Goal: Obtain resource: Obtain resource

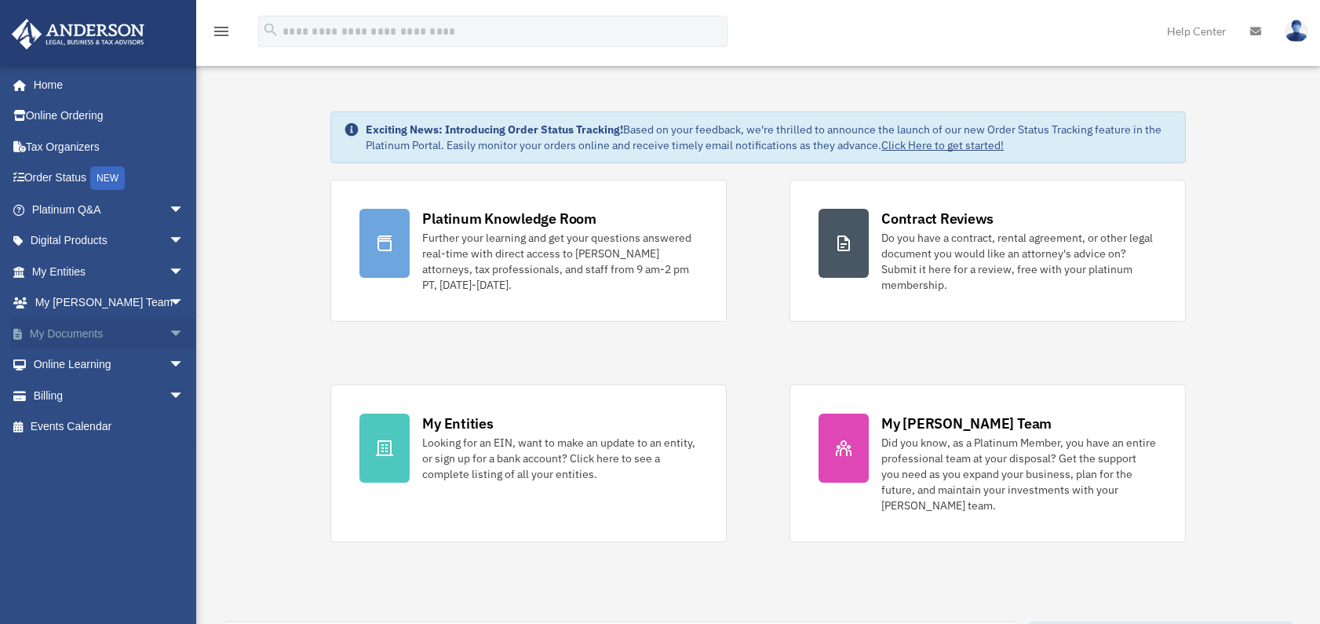
click at [169, 329] on span "arrow_drop_down" at bounding box center [184, 334] width 31 height 32
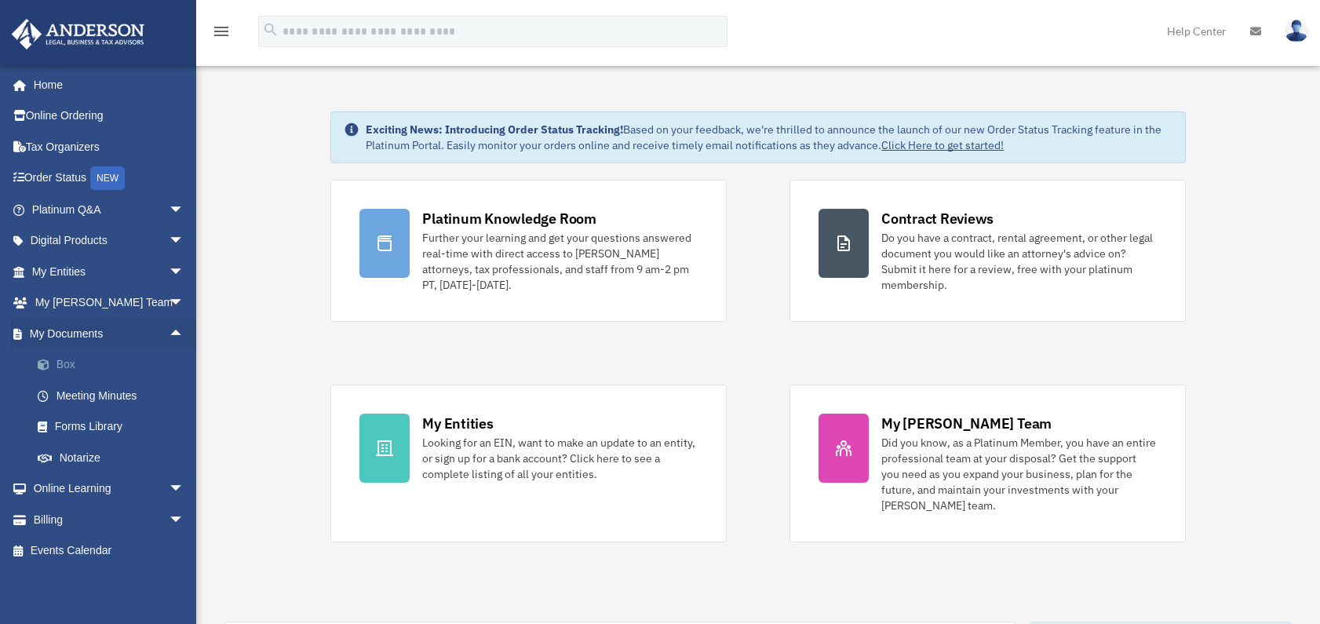
click at [63, 366] on link "Box" at bounding box center [115, 364] width 186 height 31
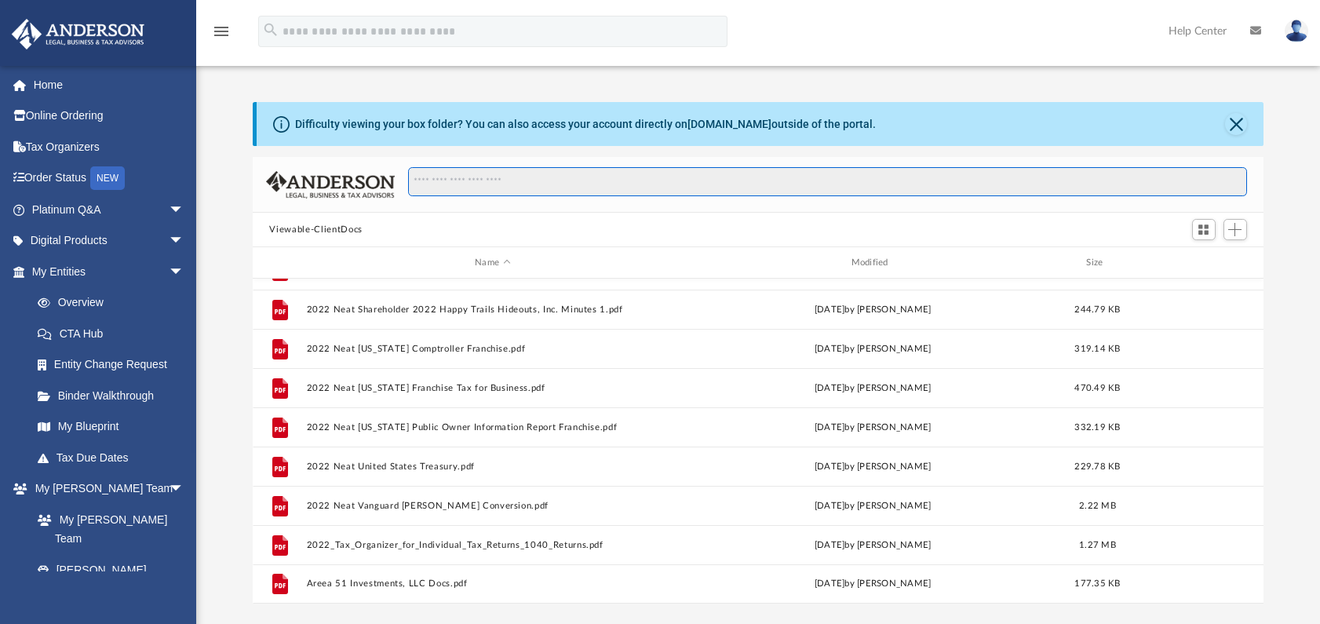
click at [485, 182] on input "Search files and folders" at bounding box center [827, 182] width 838 height 30
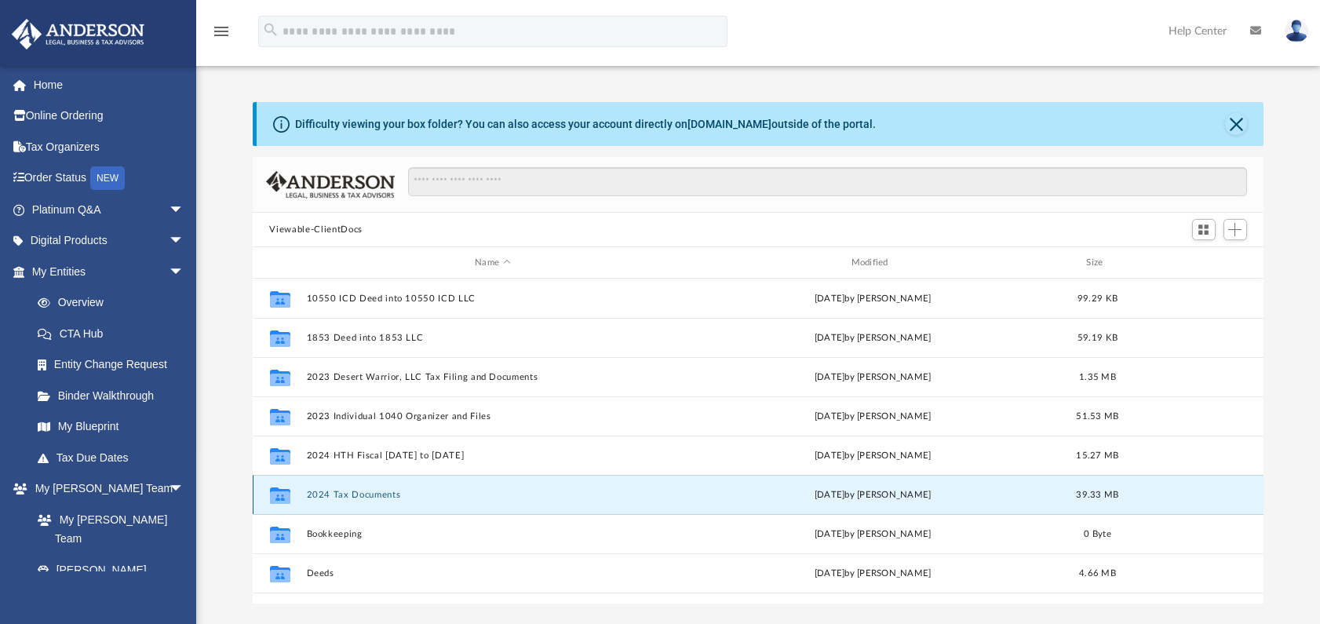
click at [354, 490] on button "2024 Tax Documents" at bounding box center [492, 495] width 373 height 10
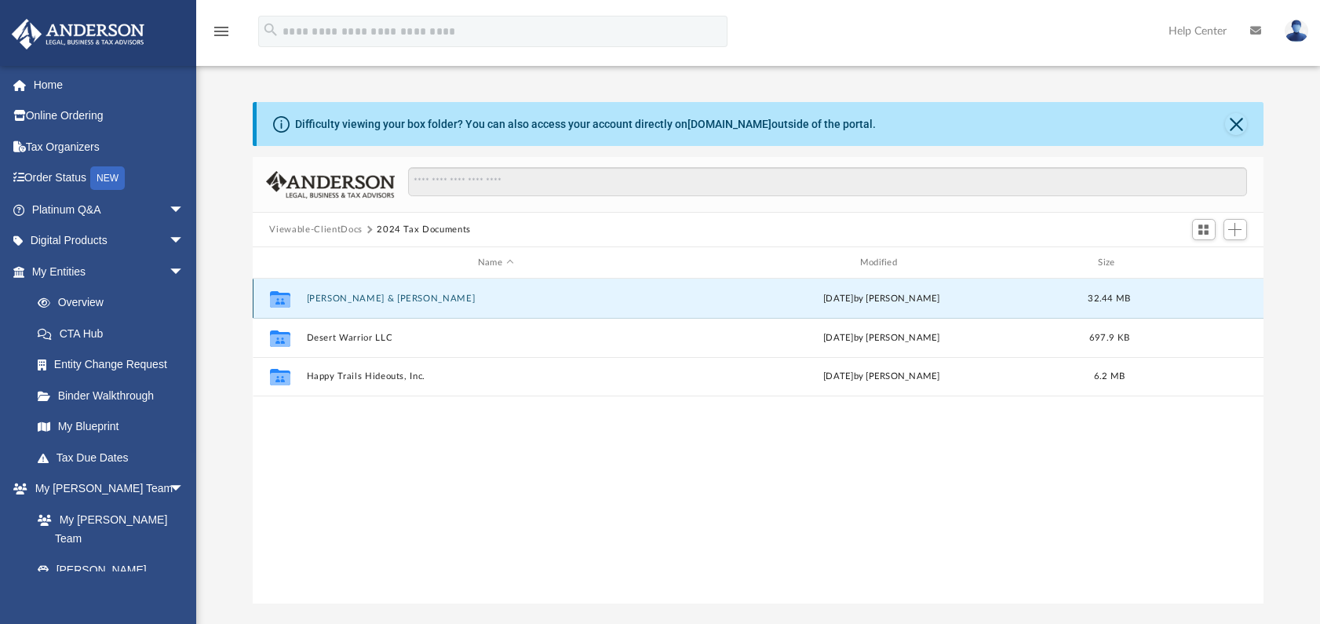
click at [355, 298] on button "Abshere, Beverly & Philip" at bounding box center [495, 298] width 379 height 10
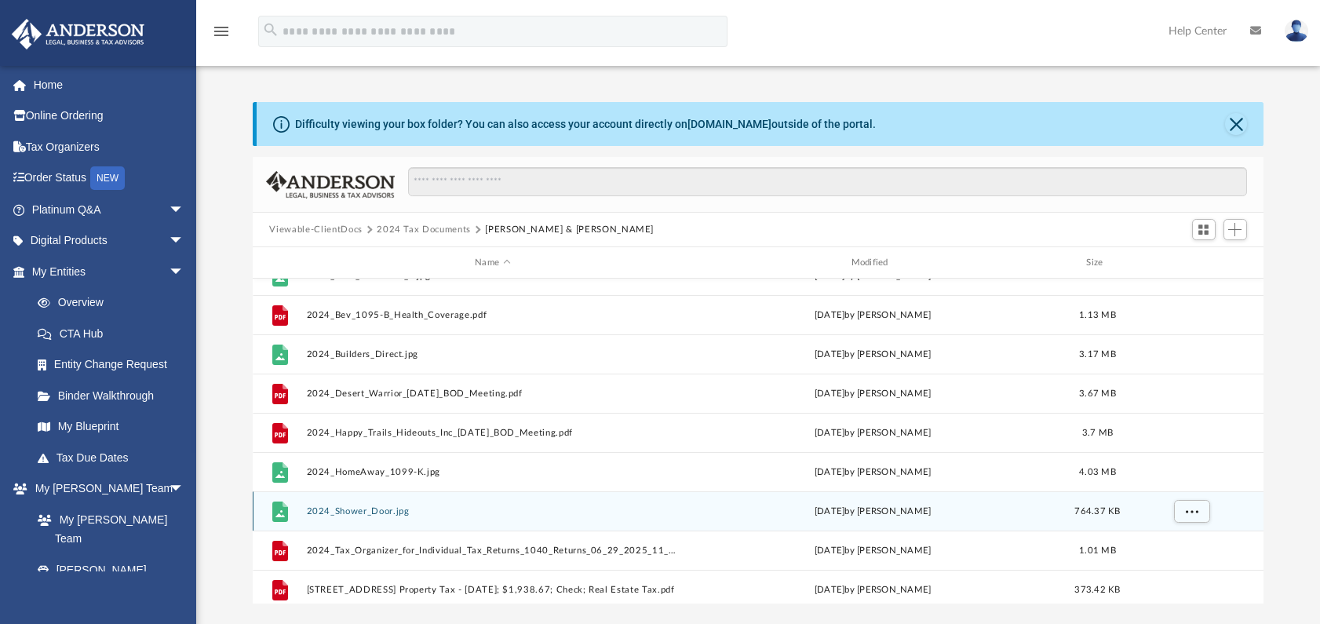
scroll to position [392, 0]
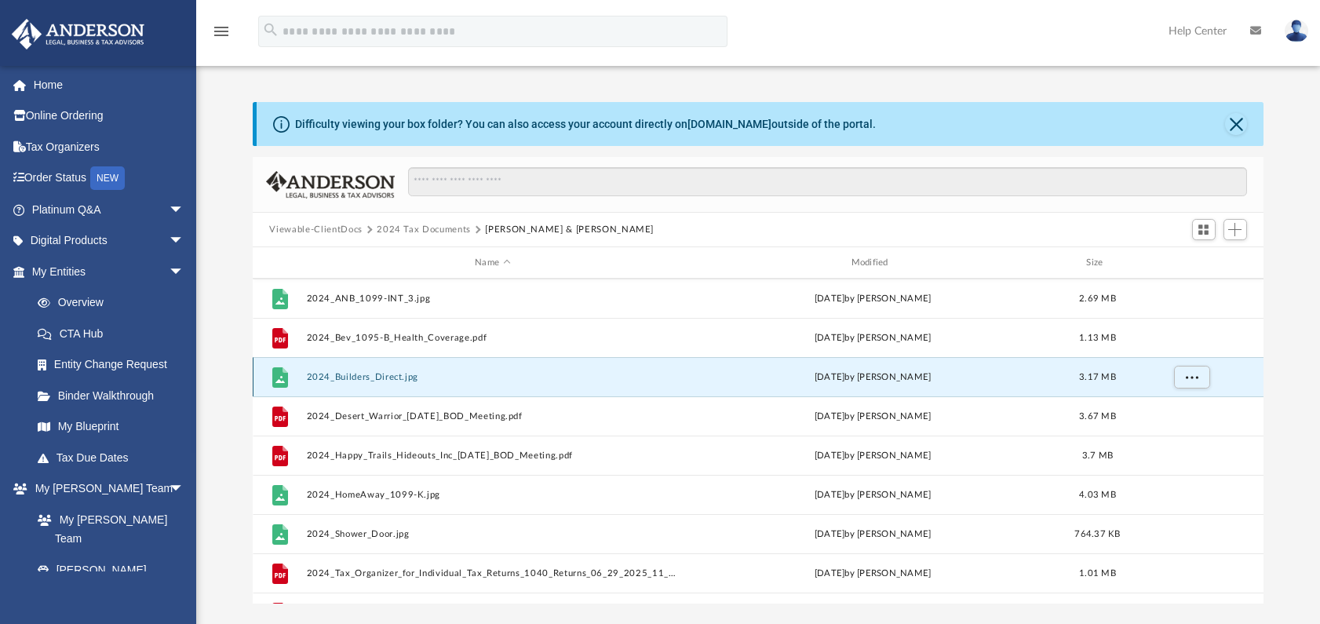
click at [367, 377] on button "2024_Builders_Direct.jpg" at bounding box center [492, 377] width 373 height 10
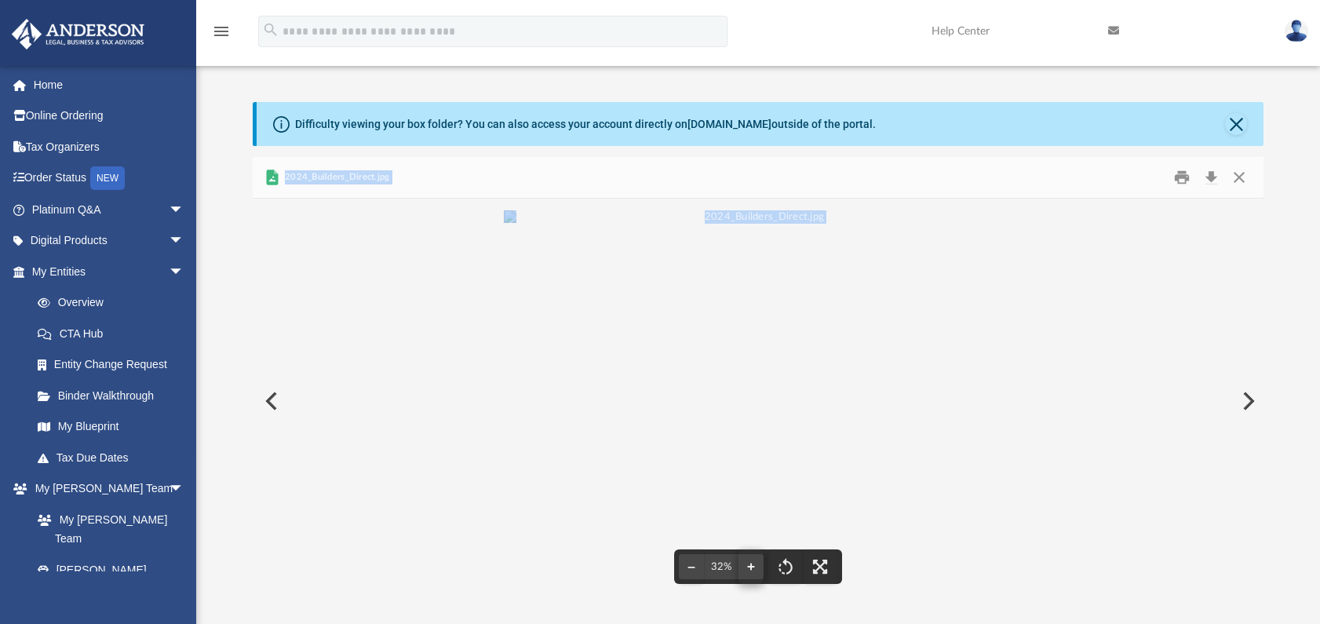
click at [752, 568] on button "File preview" at bounding box center [750, 566] width 25 height 35
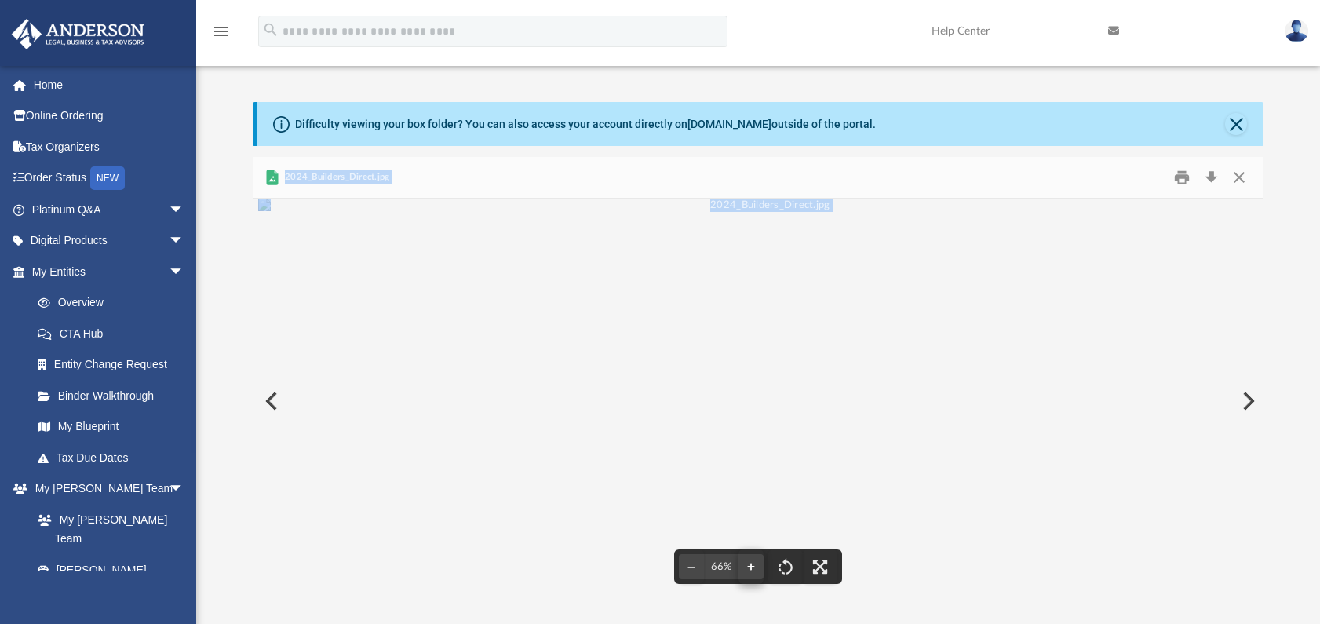
scroll to position [184, 5]
click at [787, 570] on button "File preview" at bounding box center [785, 566] width 35 height 35
click at [786, 563] on button "File preview" at bounding box center [785, 566] width 35 height 35
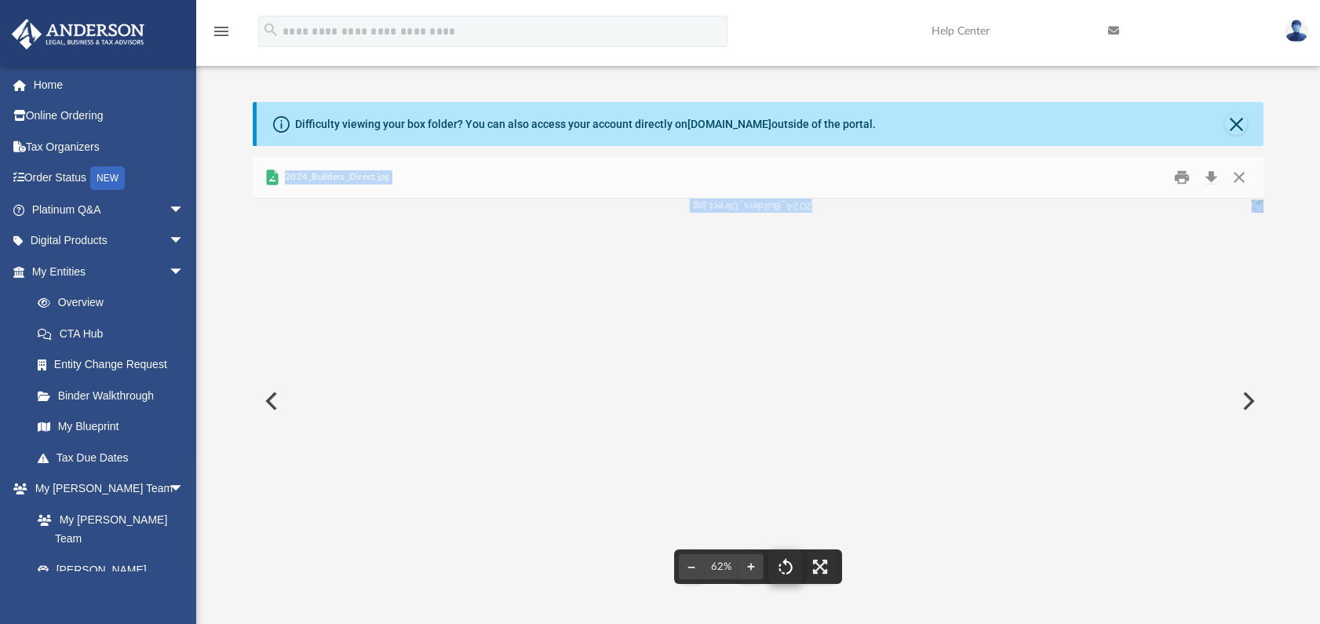
click at [786, 563] on button "File preview" at bounding box center [785, 566] width 35 height 35
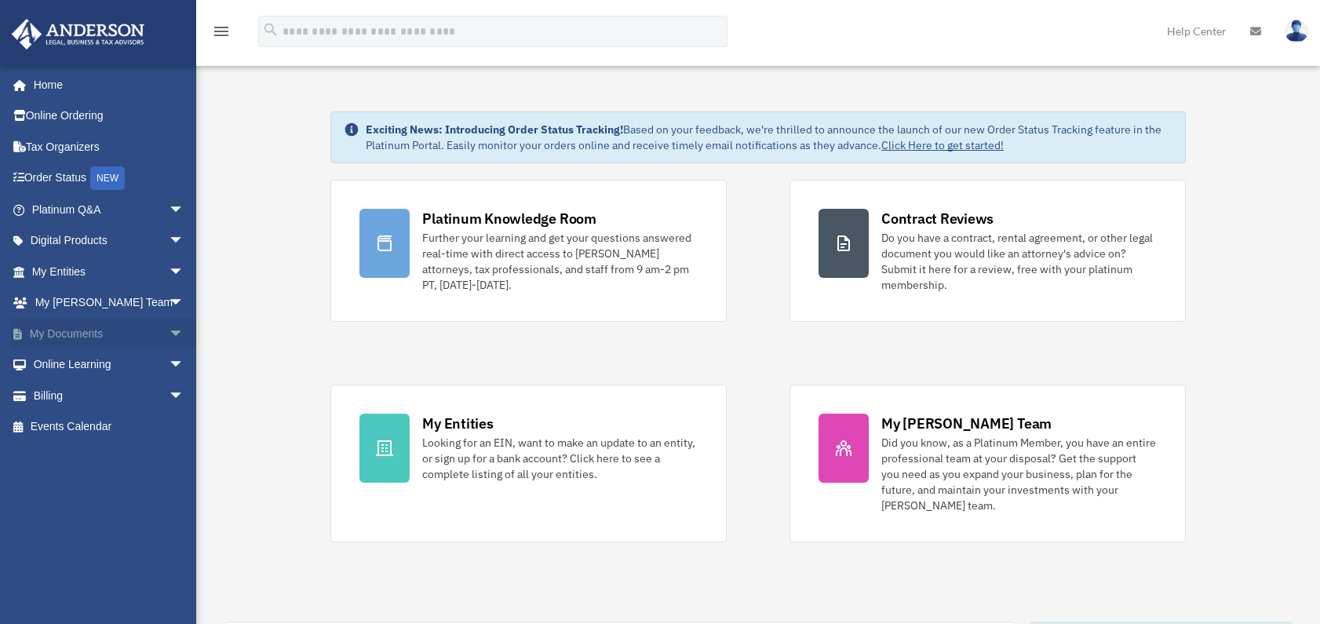
click at [169, 333] on span "arrow_drop_down" at bounding box center [184, 334] width 31 height 32
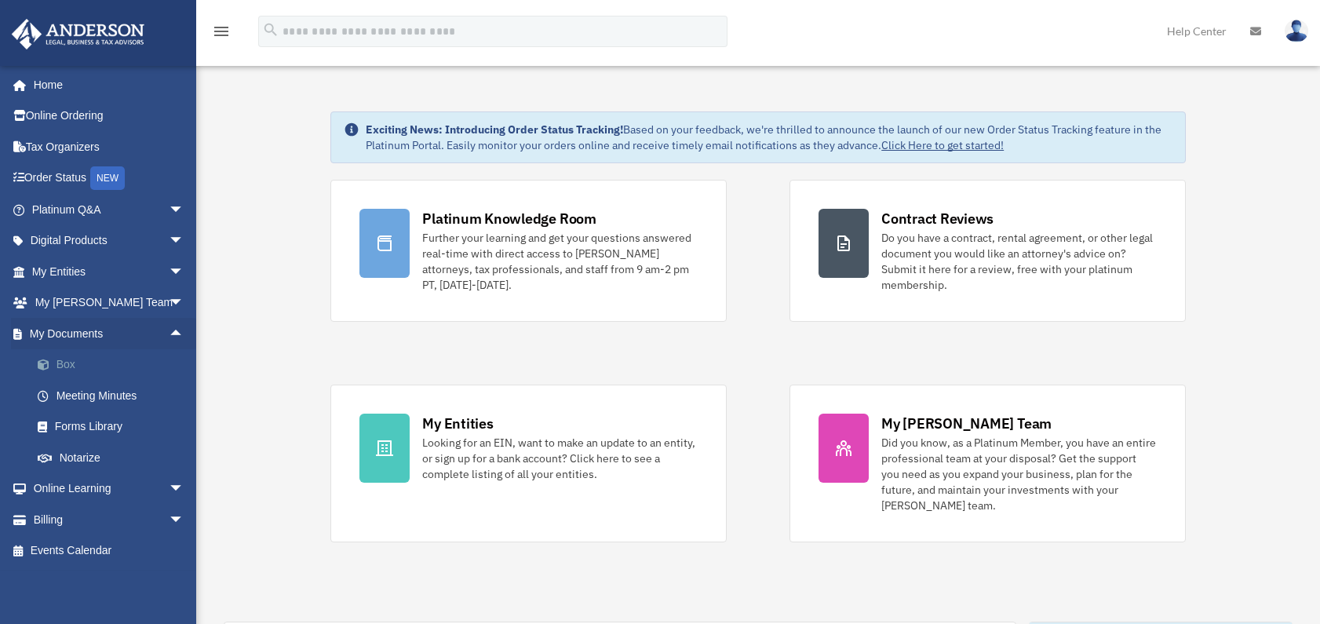
click at [72, 361] on link "Box" at bounding box center [115, 364] width 186 height 31
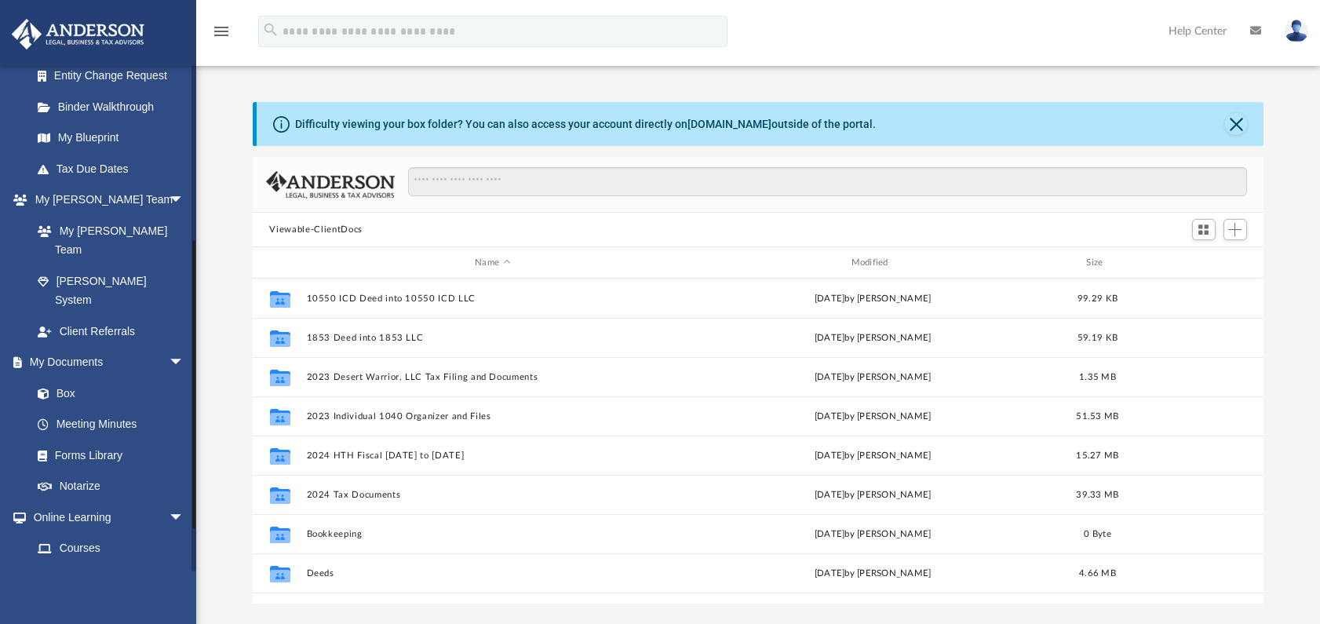
scroll to position [314, 0]
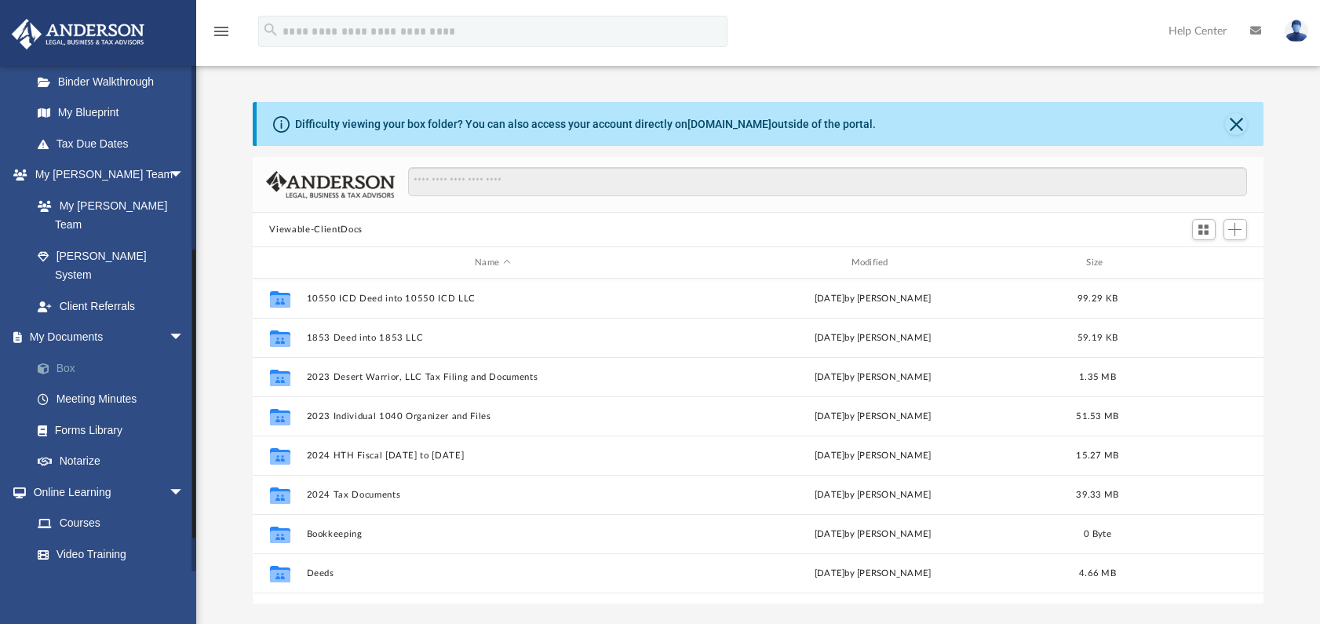
click at [60, 352] on link "Box" at bounding box center [115, 367] width 186 height 31
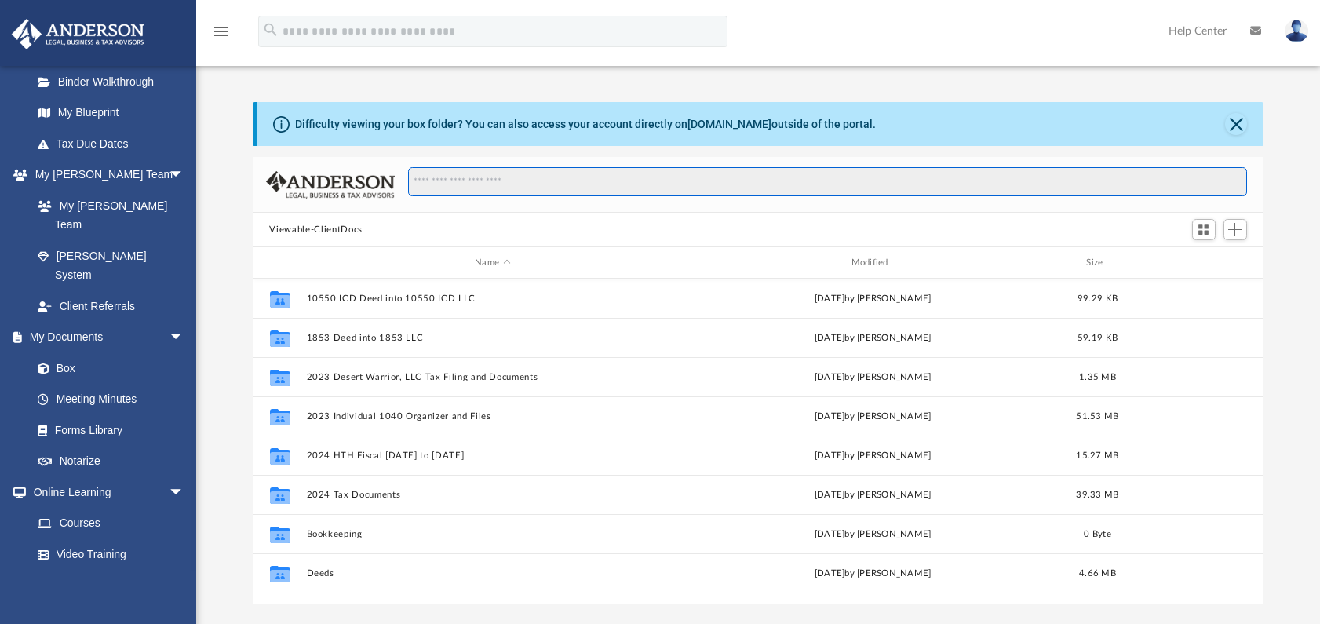
click at [487, 178] on input "Search files and folders" at bounding box center [827, 182] width 838 height 30
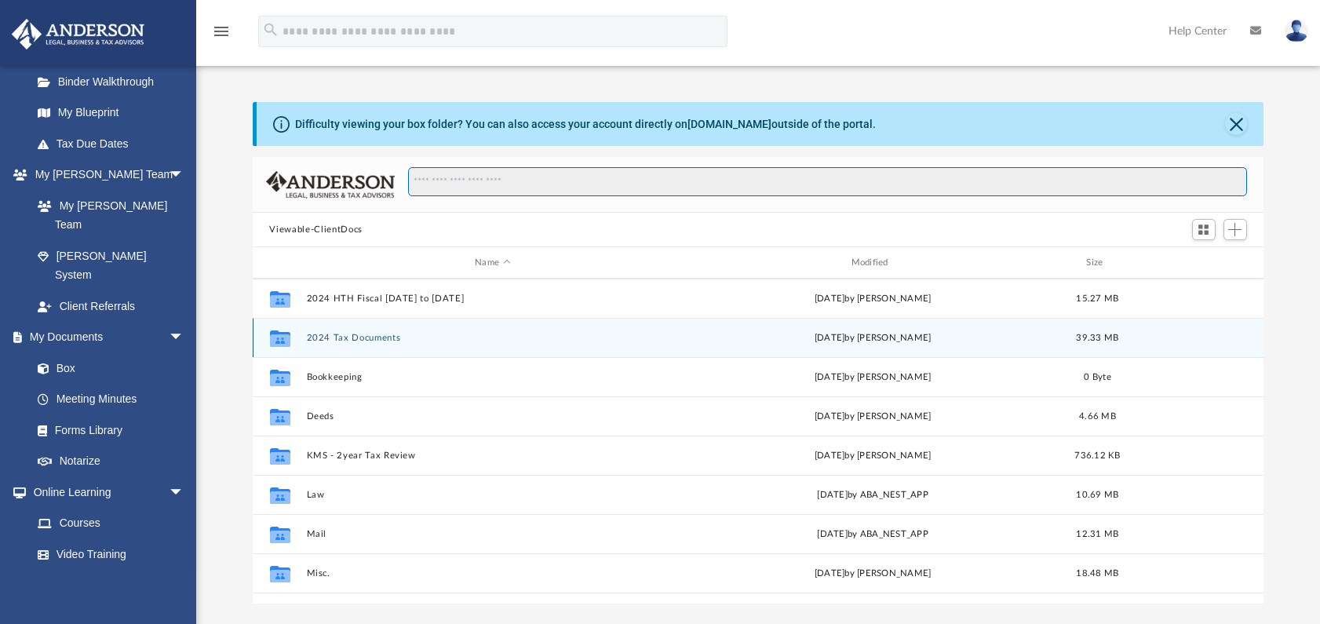
scroll to position [78, 0]
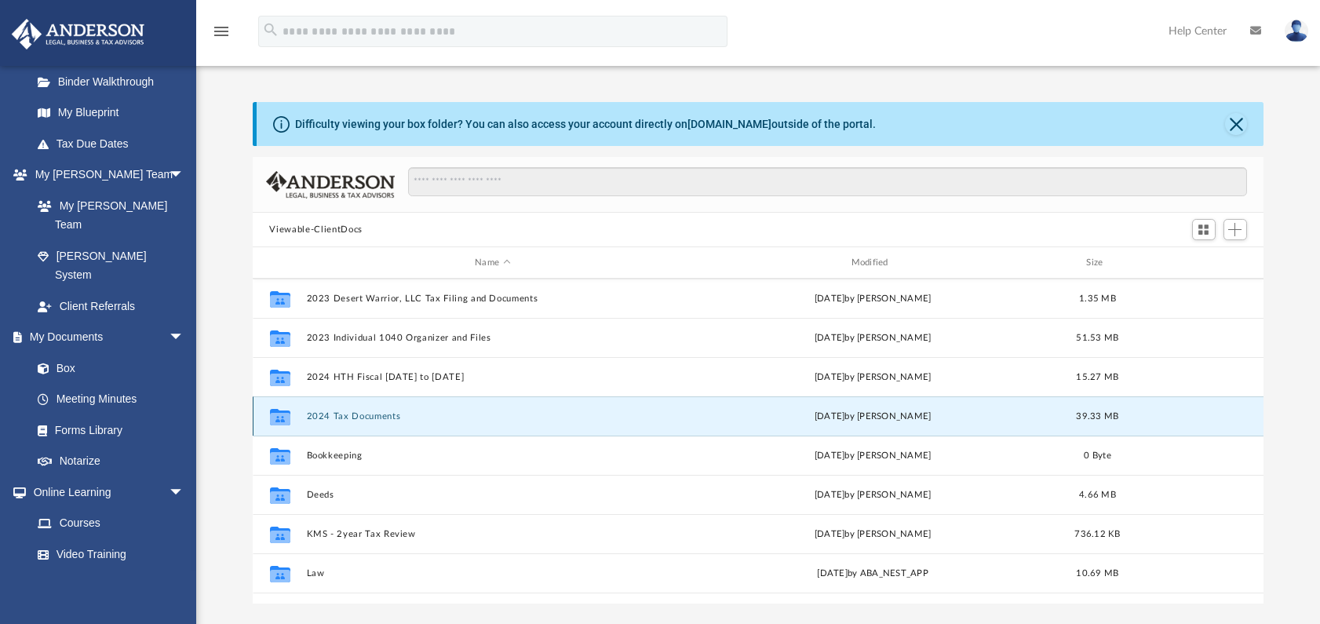
click at [348, 418] on button "2024 Tax Documents" at bounding box center [492, 416] width 373 height 10
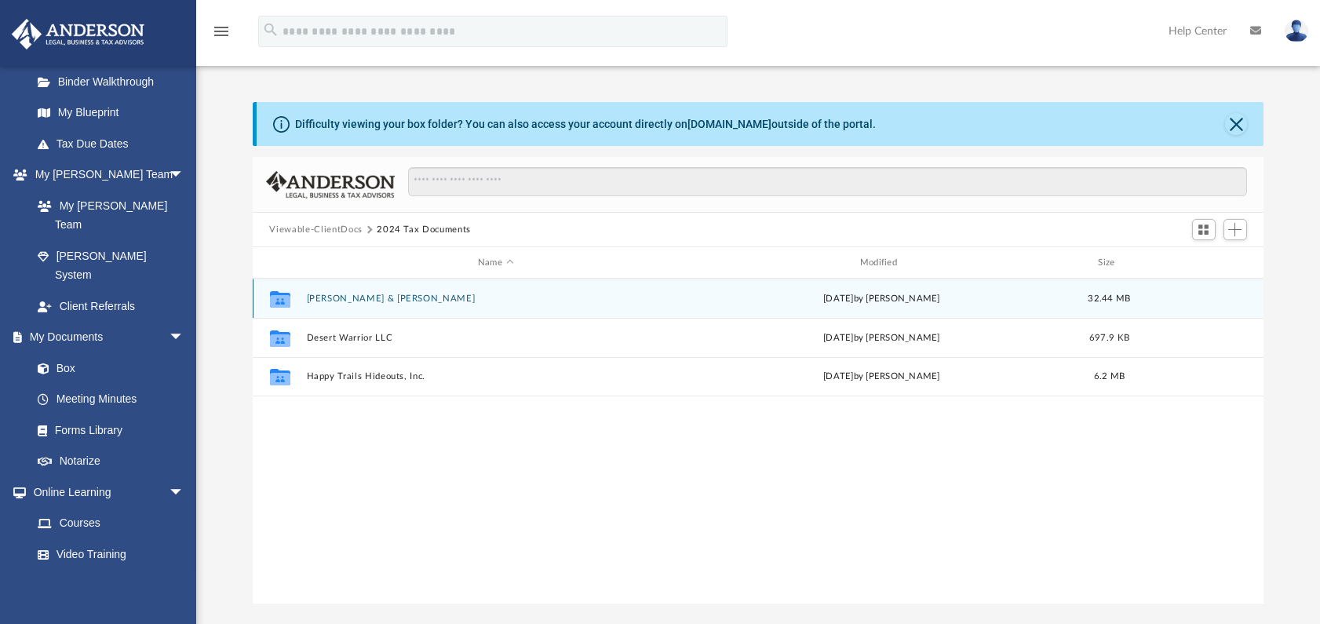
scroll to position [0, 0]
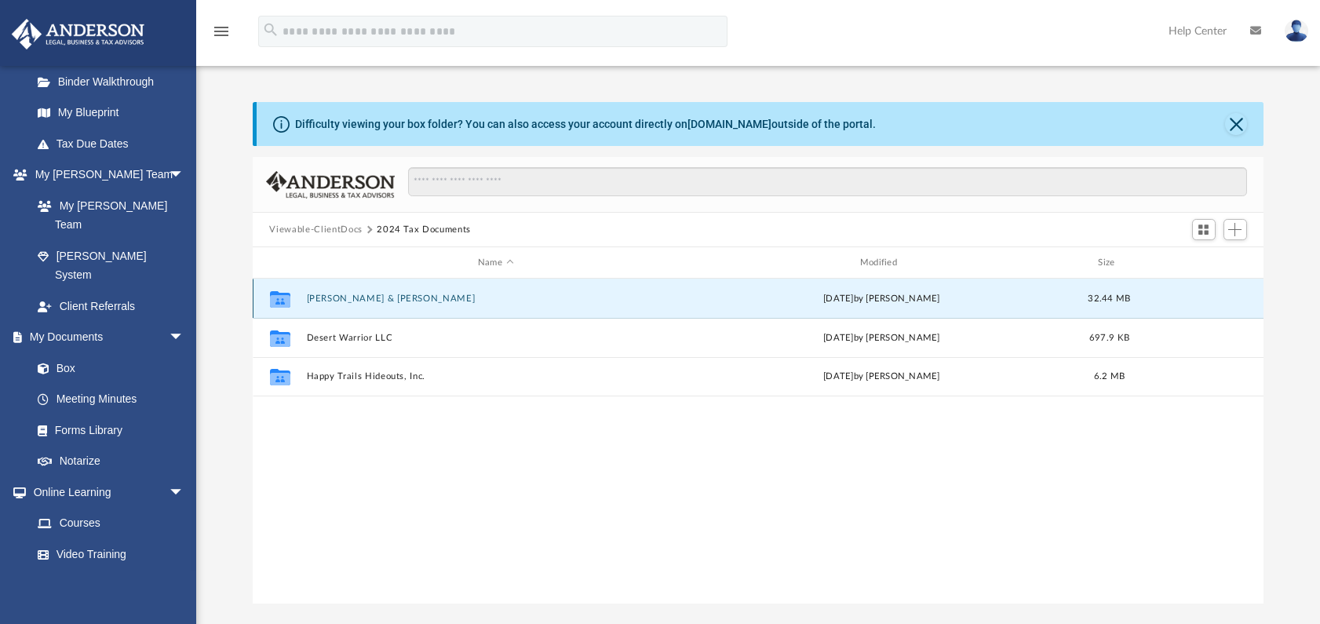
click at [333, 300] on button "Abshere, Beverly & Philip" at bounding box center [495, 298] width 379 height 10
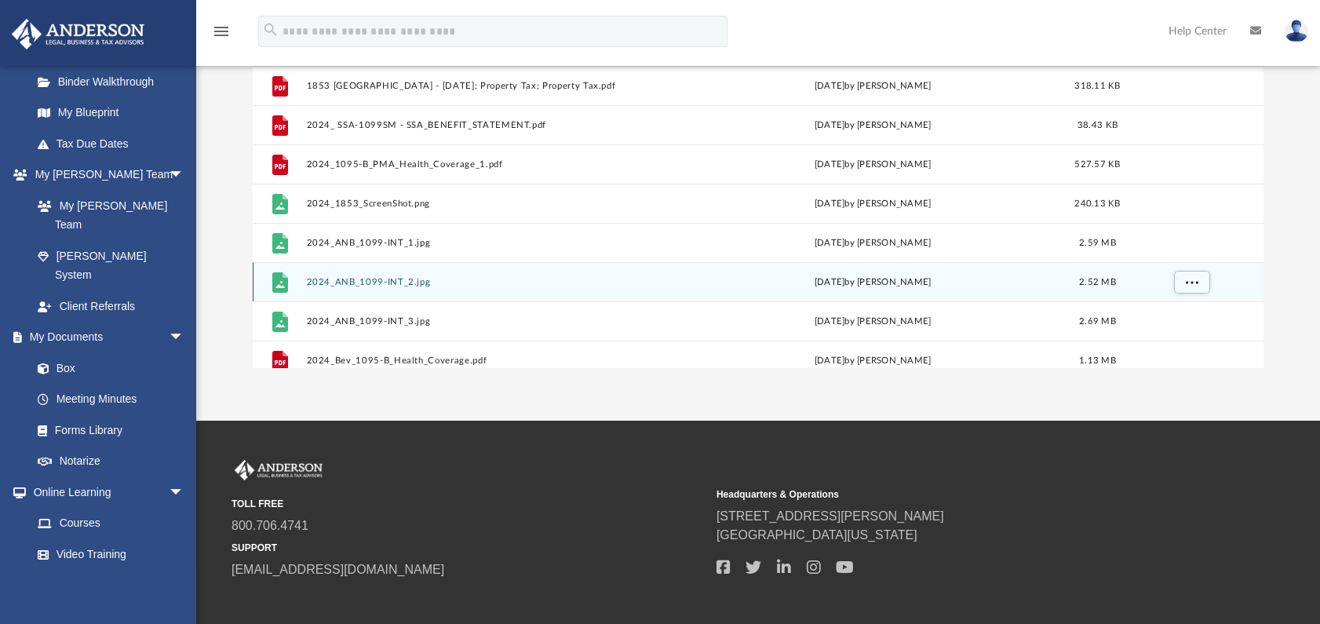
scroll to position [107, 0]
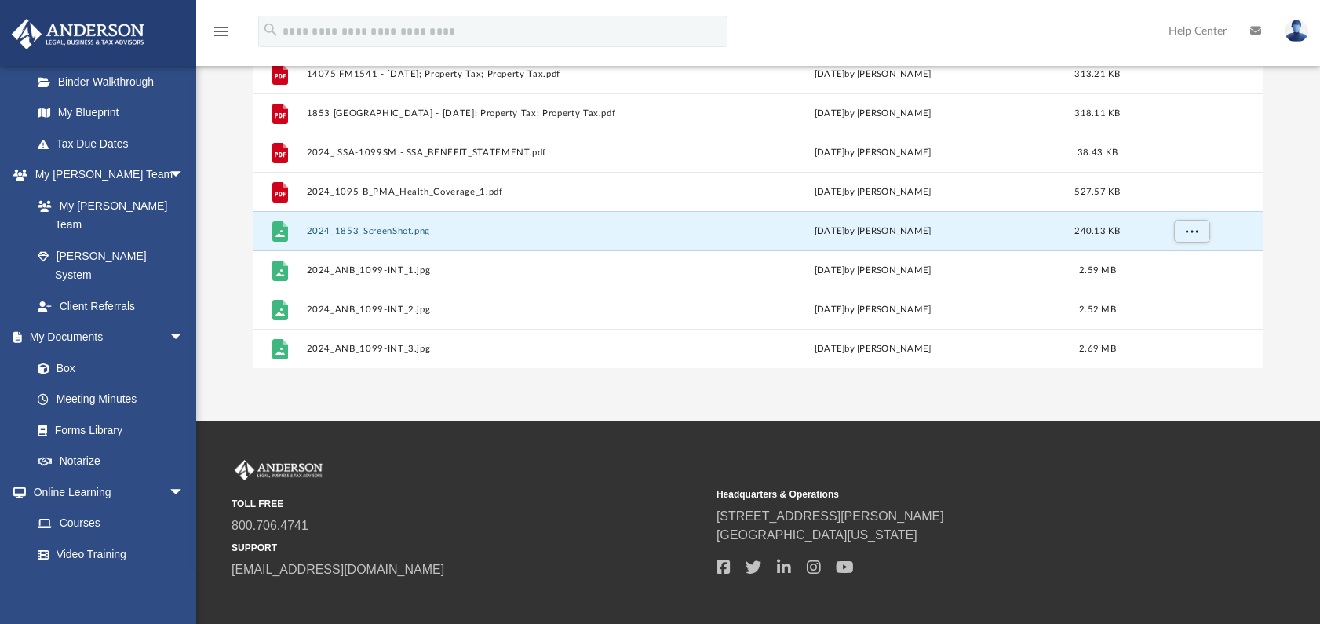
click at [383, 233] on button "2024_1853_ScreenShot.png" at bounding box center [492, 231] width 373 height 10
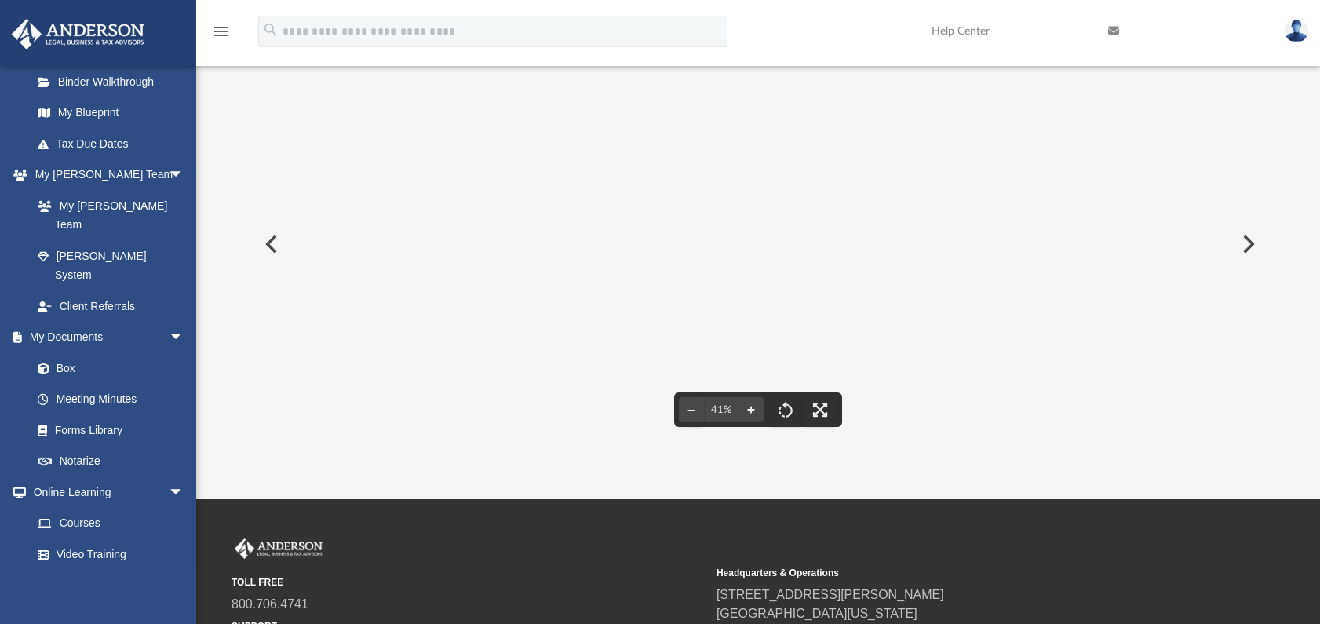
click at [750, 409] on button "File preview" at bounding box center [750, 409] width 25 height 35
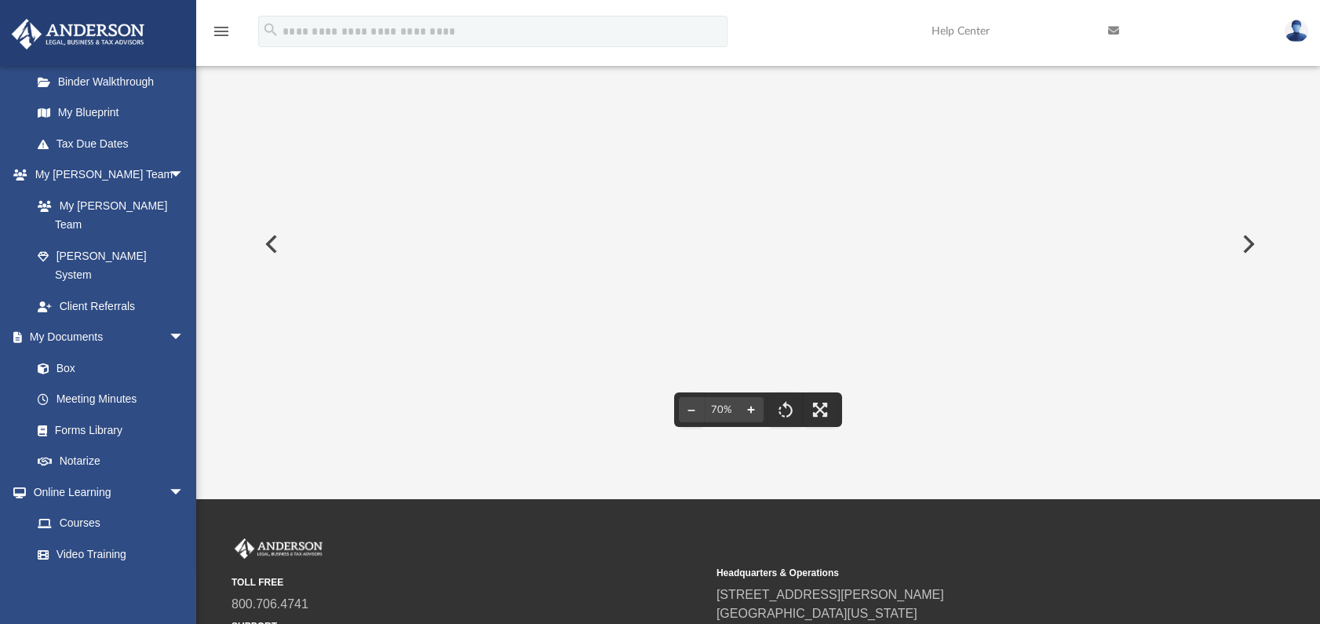
click at [750, 409] on button "File preview" at bounding box center [750, 409] width 25 height 35
drag, startPoint x: 879, startPoint y: 338, endPoint x: 781, endPoint y: 223, distance: 151.4
click at [781, 56] on img "File preview" at bounding box center [759, 49] width 1012 height 14
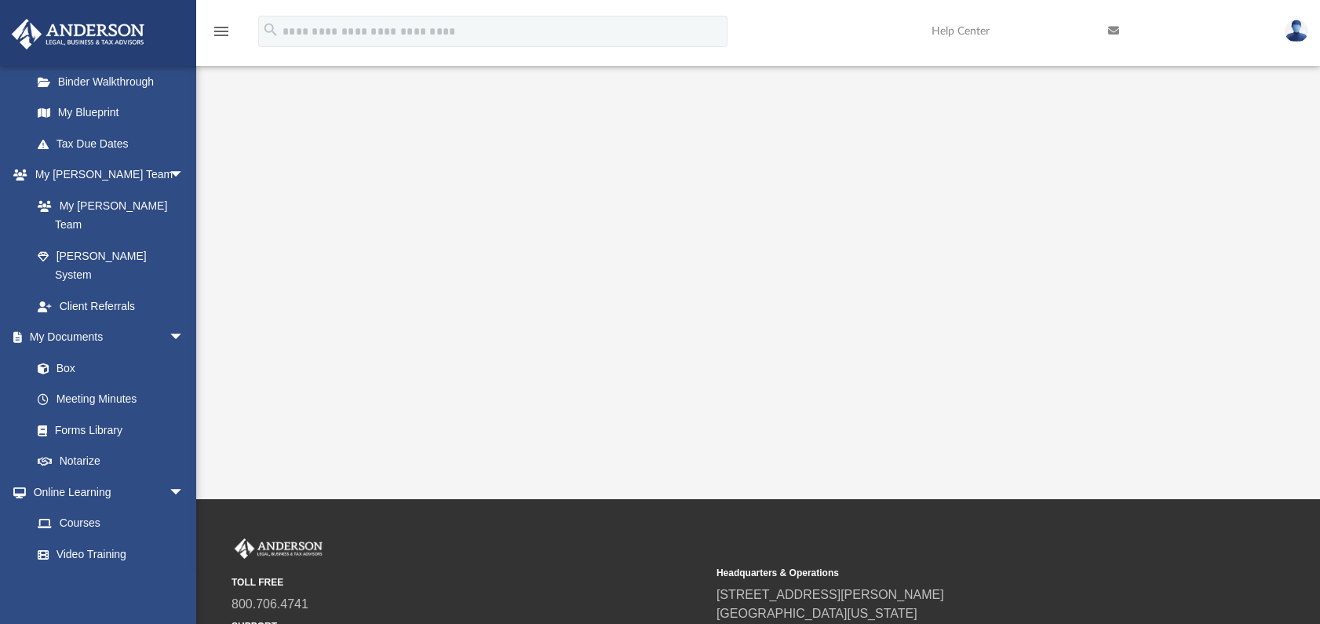
drag, startPoint x: 842, startPoint y: 250, endPoint x: 800, endPoint y: 465, distance: 219.9
click at [800, 465] on div "App bevabshere@gmail.com Sign Out bevabshere@gmail.com Home Online Ordering Tax…" at bounding box center [660, 171] width 1320 height 656
drag, startPoint x: 782, startPoint y: 233, endPoint x: 746, endPoint y: 272, distance: 53.9
click at [746, 56] on img "File preview" at bounding box center [759, 49] width 1012 height 14
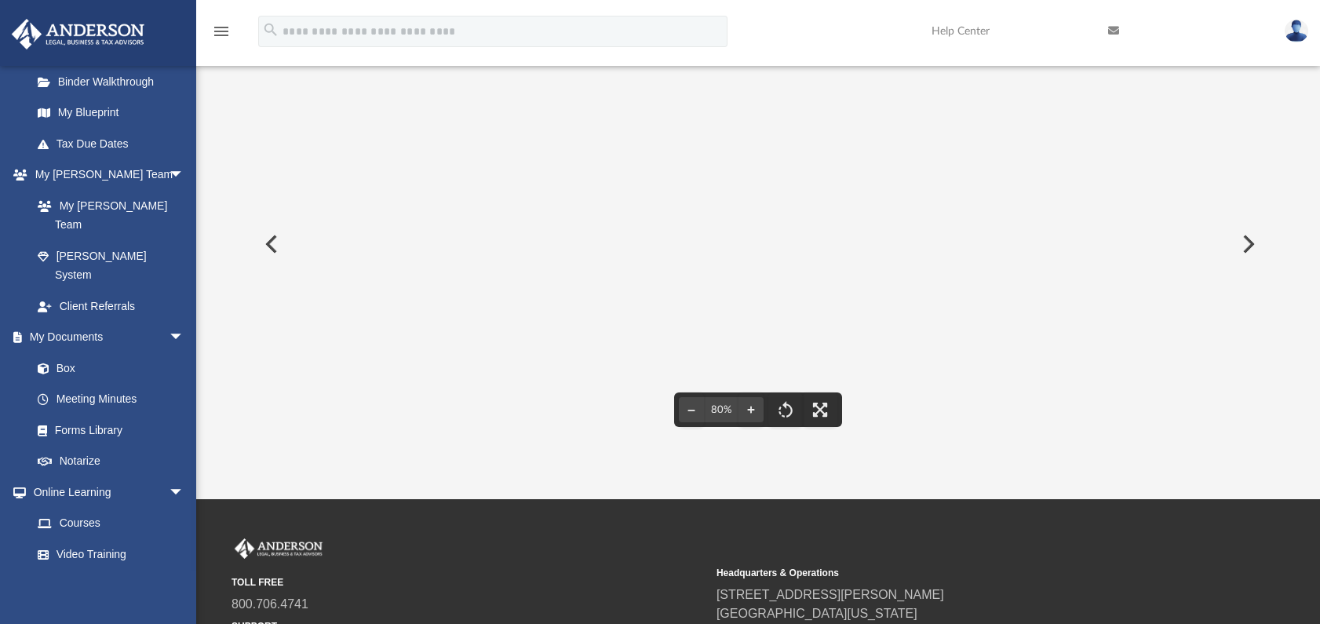
scroll to position [166, 5]
drag, startPoint x: 891, startPoint y: 380, endPoint x: 817, endPoint y: 214, distance: 181.6
click at [817, 56] on img "File preview" at bounding box center [759, 49] width 1012 height 14
drag, startPoint x: 913, startPoint y: 354, endPoint x: 813, endPoint y: 194, distance: 188.6
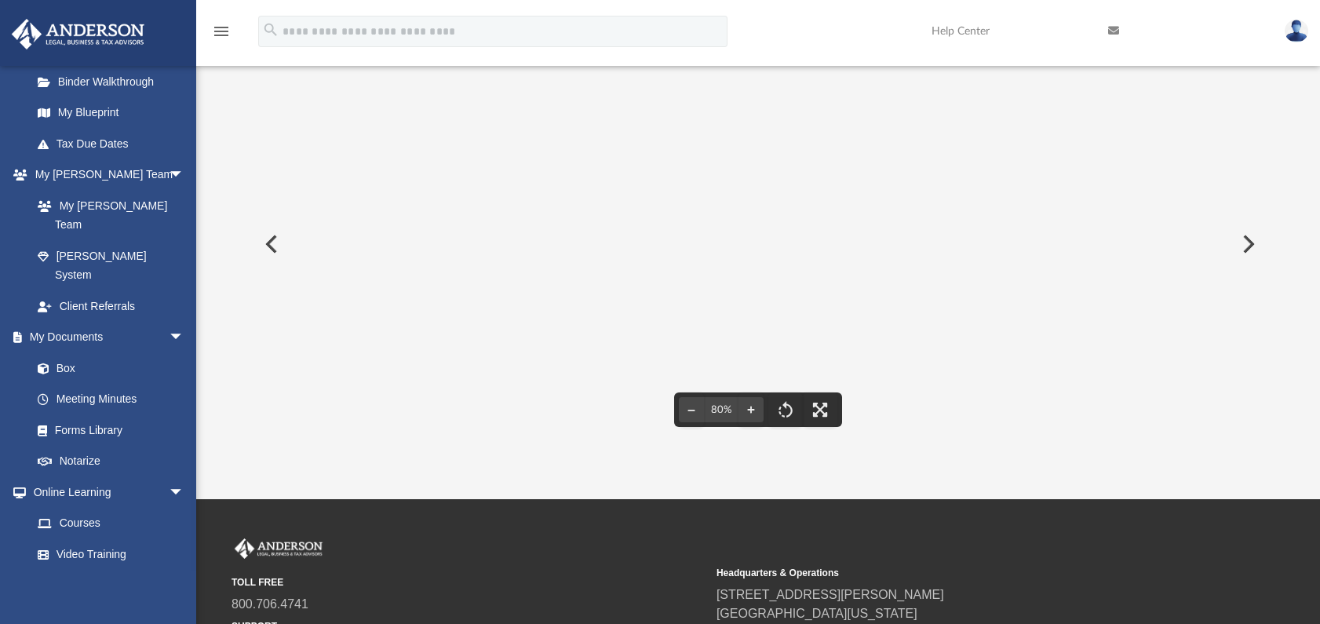
click at [813, 56] on img "File preview" at bounding box center [759, 49] width 1012 height 14
